Goal: Information Seeking & Learning: Learn about a topic

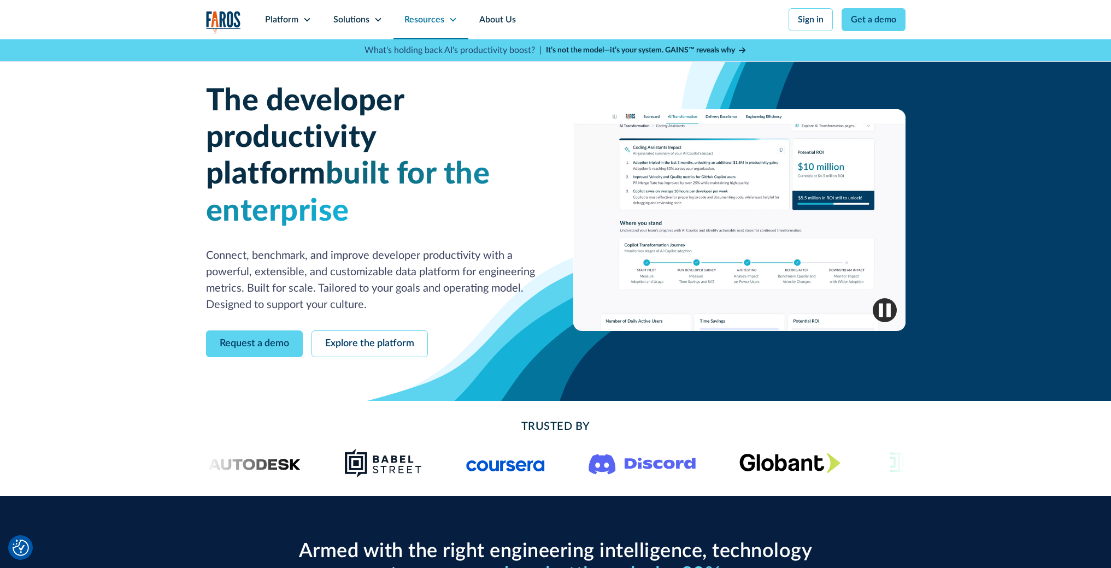
click at [450, 22] on icon at bounding box center [453, 19] width 9 height 9
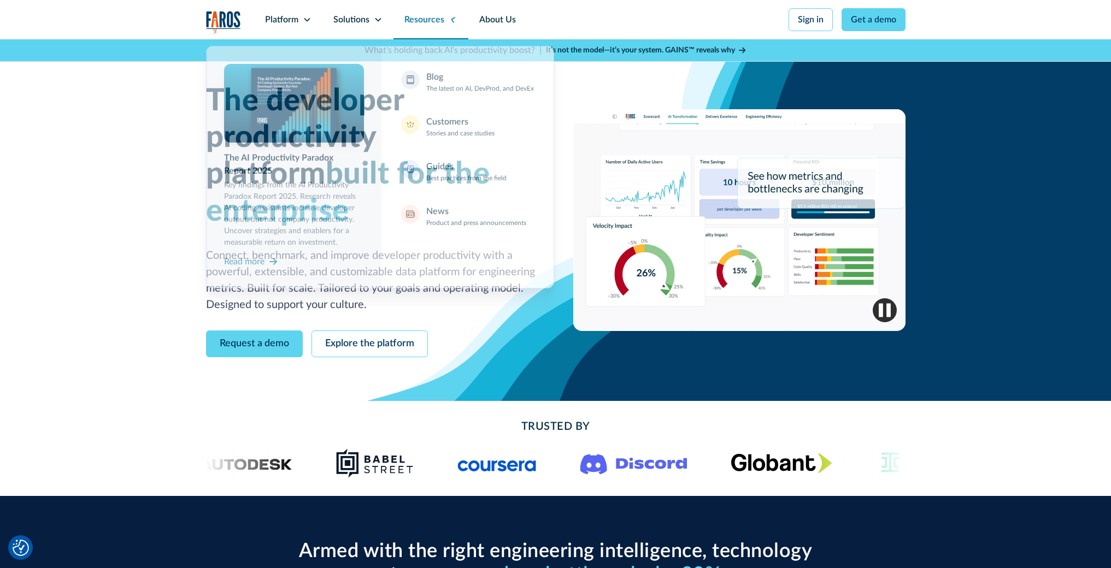
click at [450, 20] on icon at bounding box center [452, 19] width 5 height 7
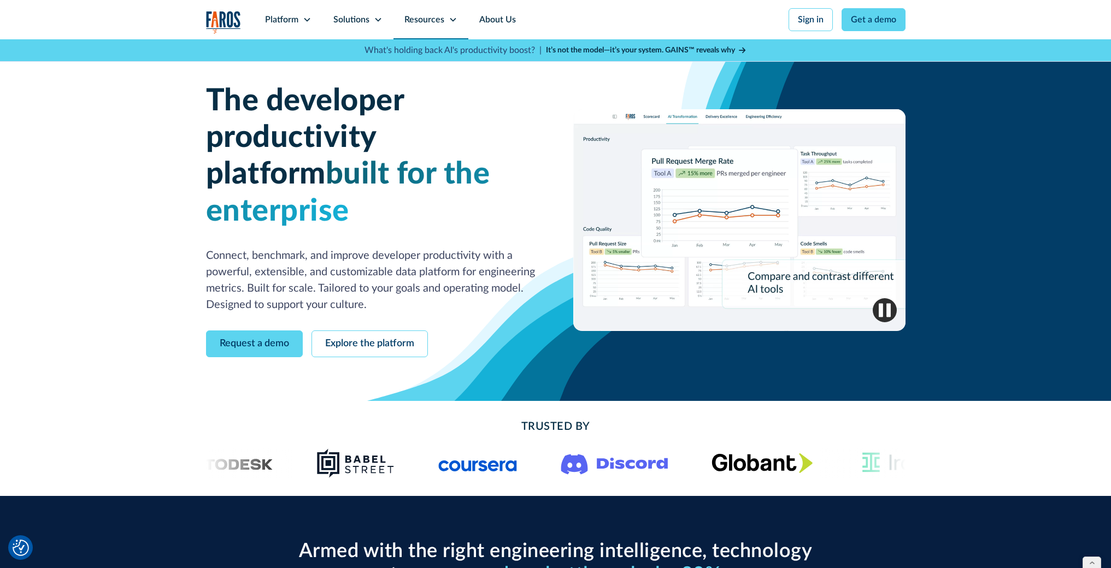
click at [446, 22] on div "Resources" at bounding box center [430, 19] width 75 height 39
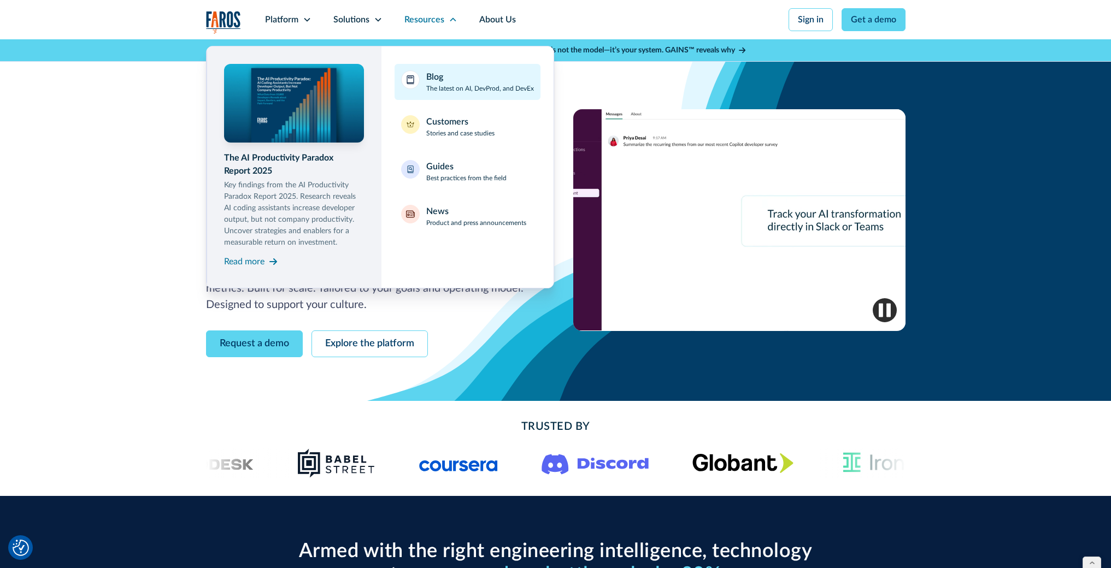
click at [448, 80] on div "Blog The latest on AI, DevProd, and DevEx" at bounding box center [480, 81] width 108 height 23
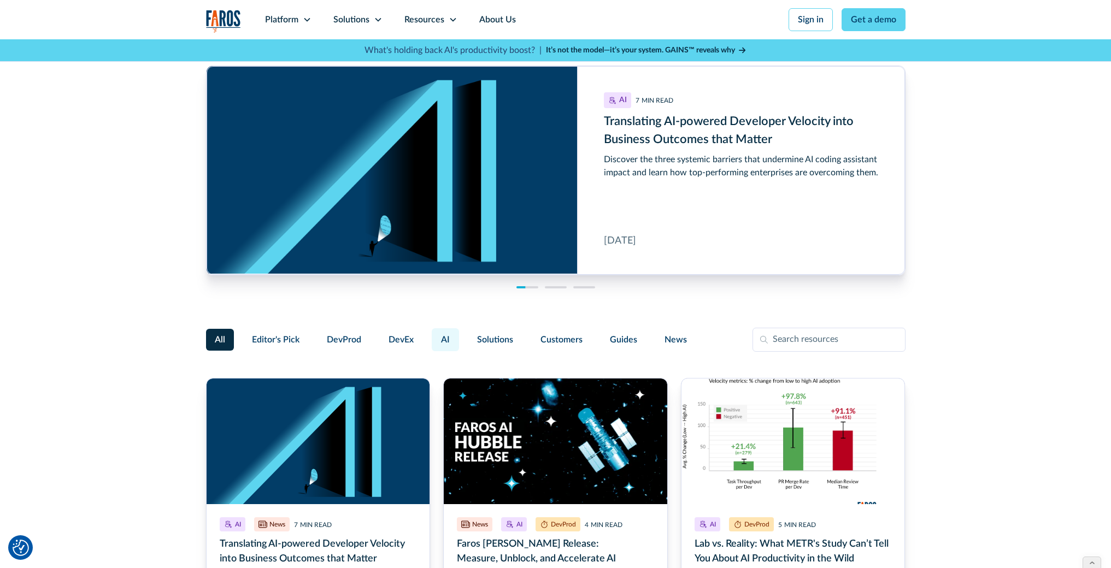
click at [445, 342] on span "AI" at bounding box center [445, 339] width 9 height 13
click at [430, 335] on input "AI" at bounding box center [430, 335] width 0 height 0
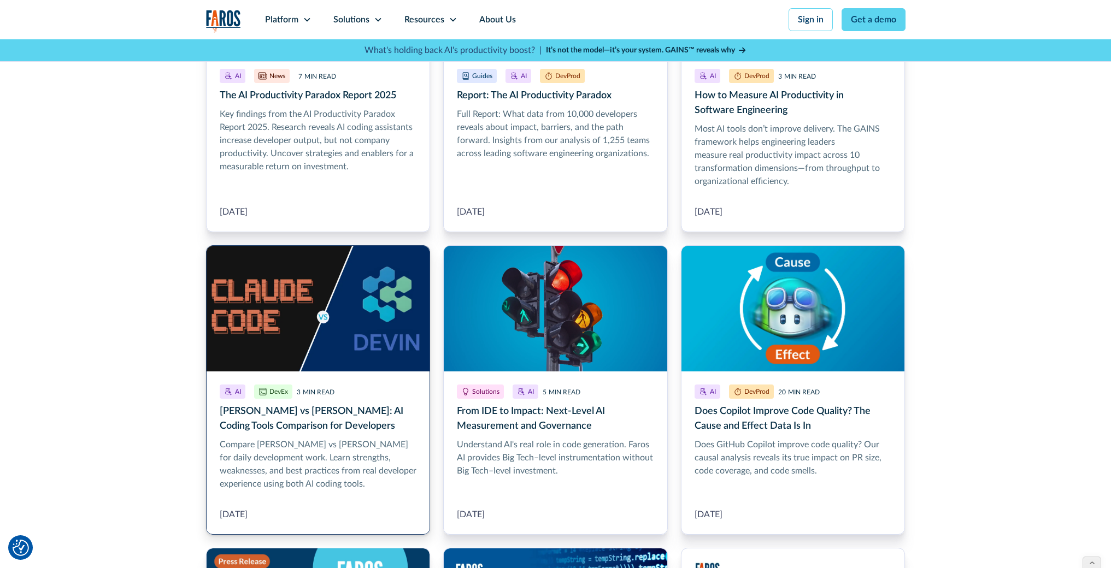
scroll to position [767, 0]
click at [332, 415] on link "Claude Code vs Devin: AI Coding Tools Comparison for Developers" at bounding box center [318, 390] width 225 height 290
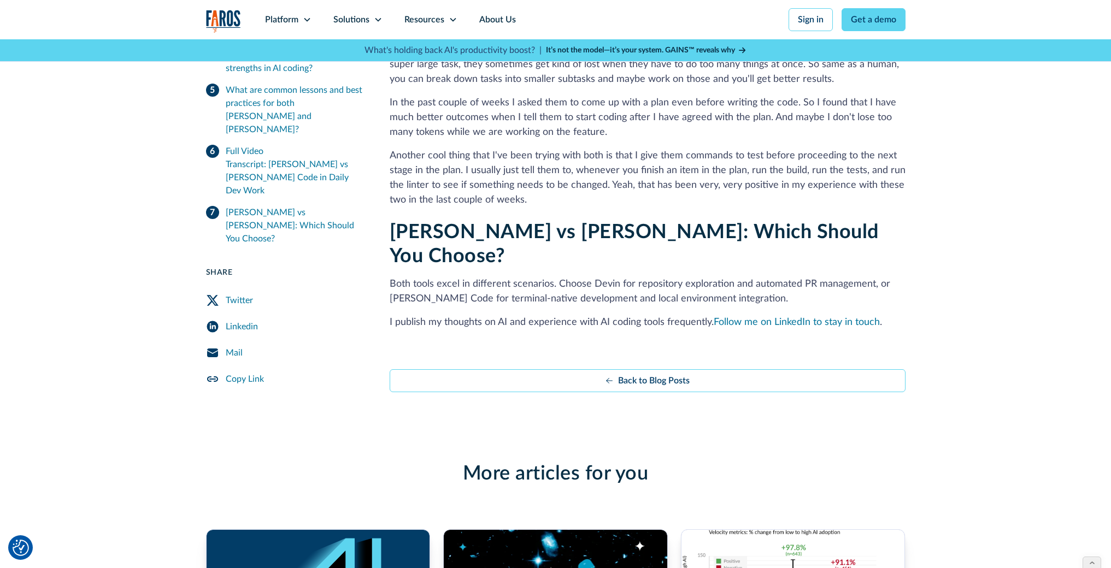
scroll to position [1998, 0]
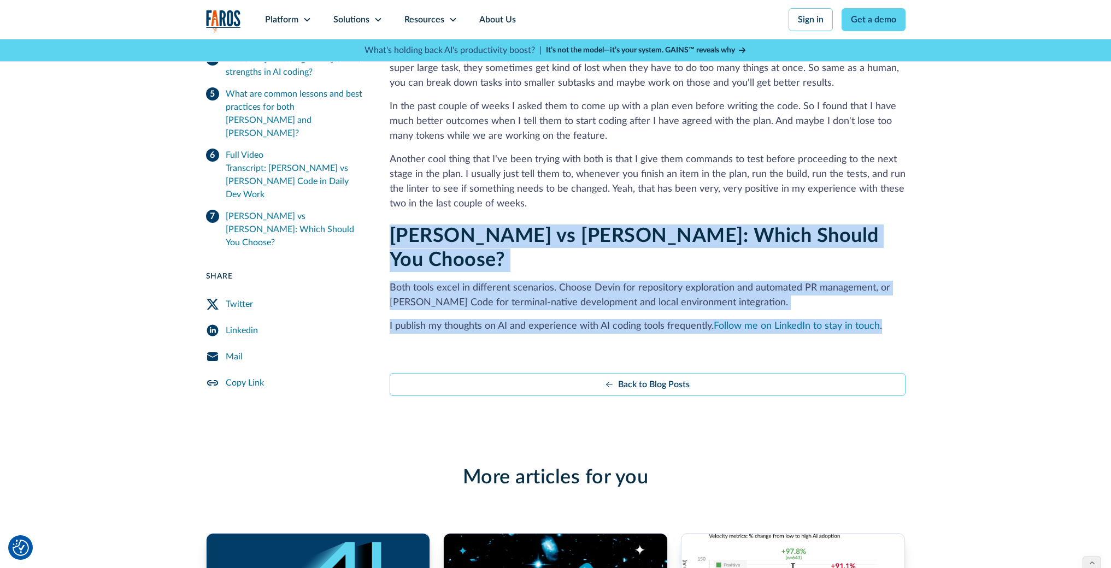
drag, startPoint x: 393, startPoint y: 198, endPoint x: 896, endPoint y: 263, distance: 506.9
click at [896, 263] on div "[PERSON_NAME] vs [PERSON_NAME]: Which Should You Choose? Both tools excel in di…" at bounding box center [648, 279] width 516 height 109
copy div "[PERSON_NAME] vs [PERSON_NAME]: Which Should You Choose? Both tools excel in di…"
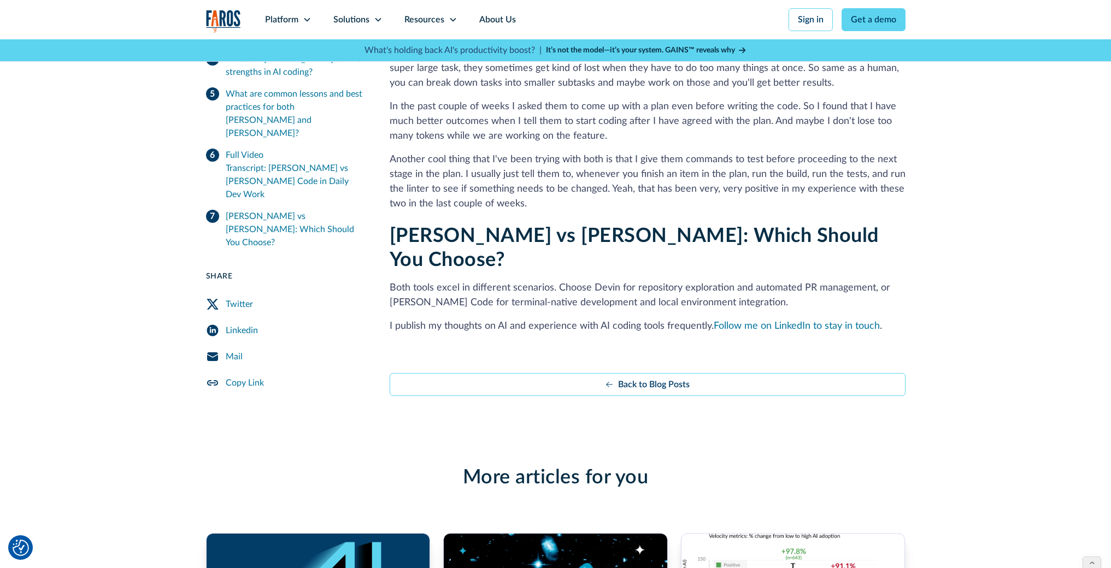
click at [758, 321] on link "Follow me on LinkedIn to stay in touch" at bounding box center [797, 326] width 166 height 10
